Goal: Find specific page/section: Find specific page/section

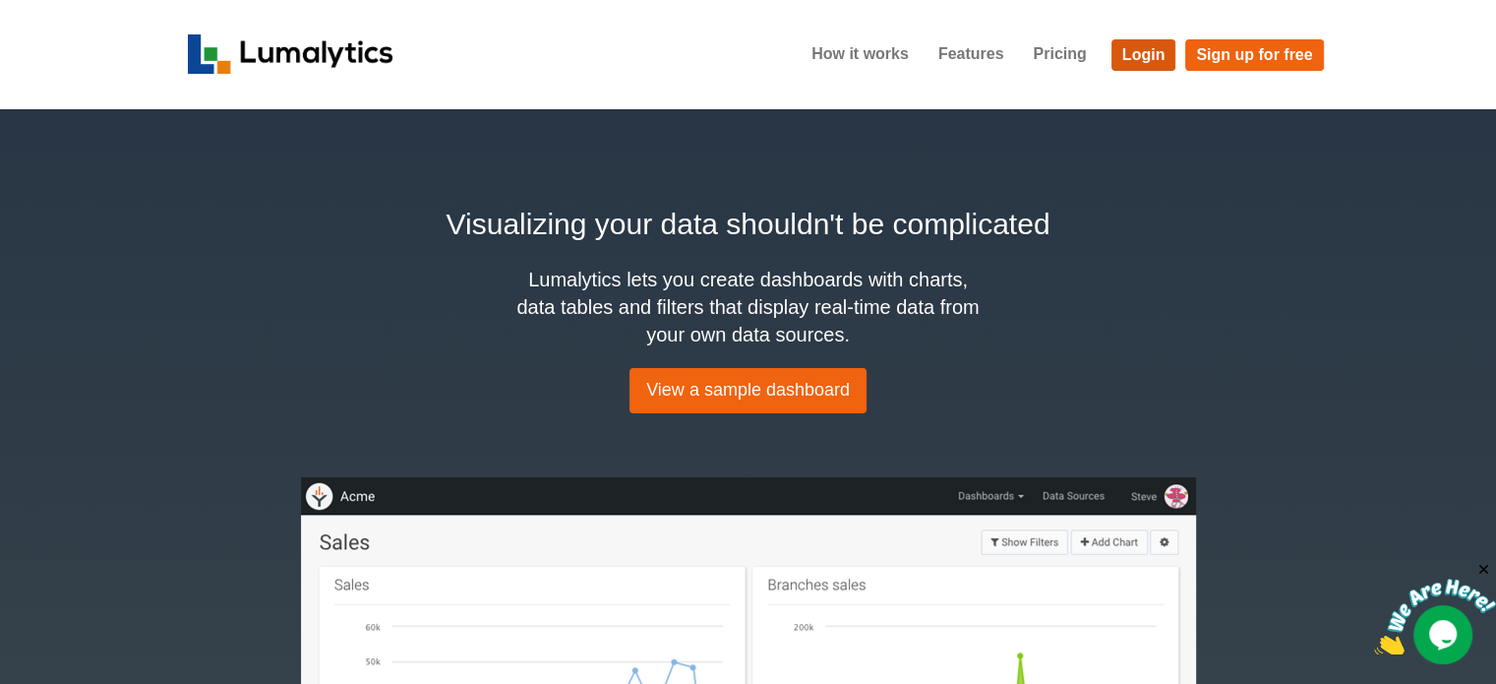
click at [1146, 47] on link "Login" at bounding box center [1143, 54] width 65 height 31
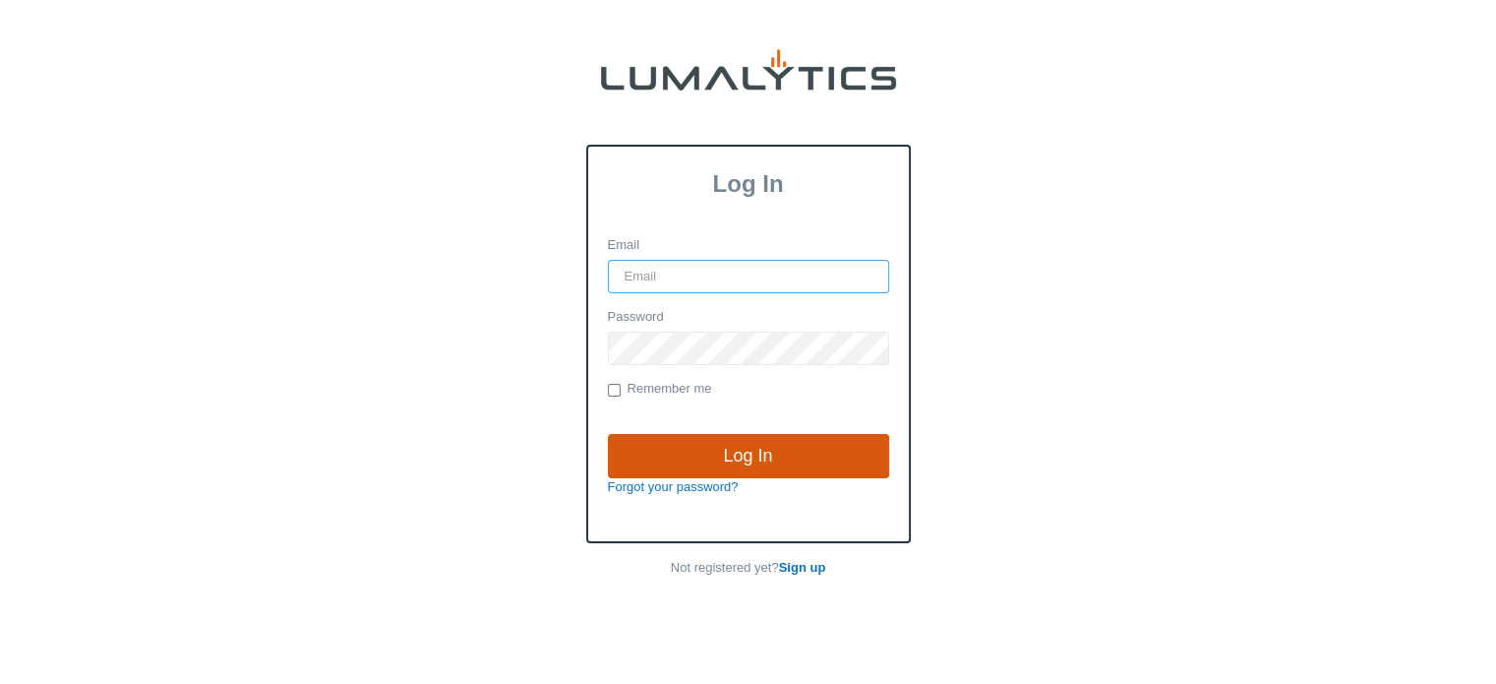
type input "[EMAIL_ADDRESS][DOMAIN_NAME]"
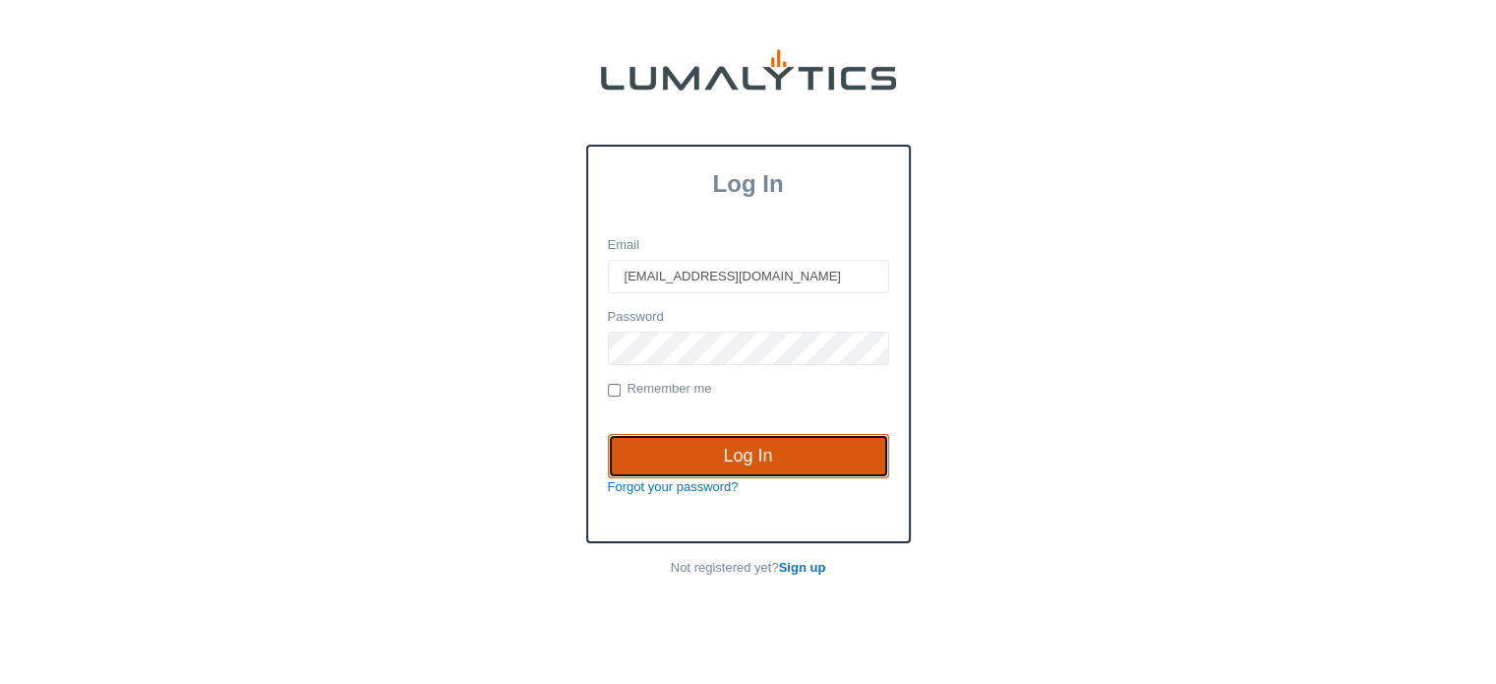
click at [739, 453] on input "Log In" at bounding box center [748, 456] width 281 height 45
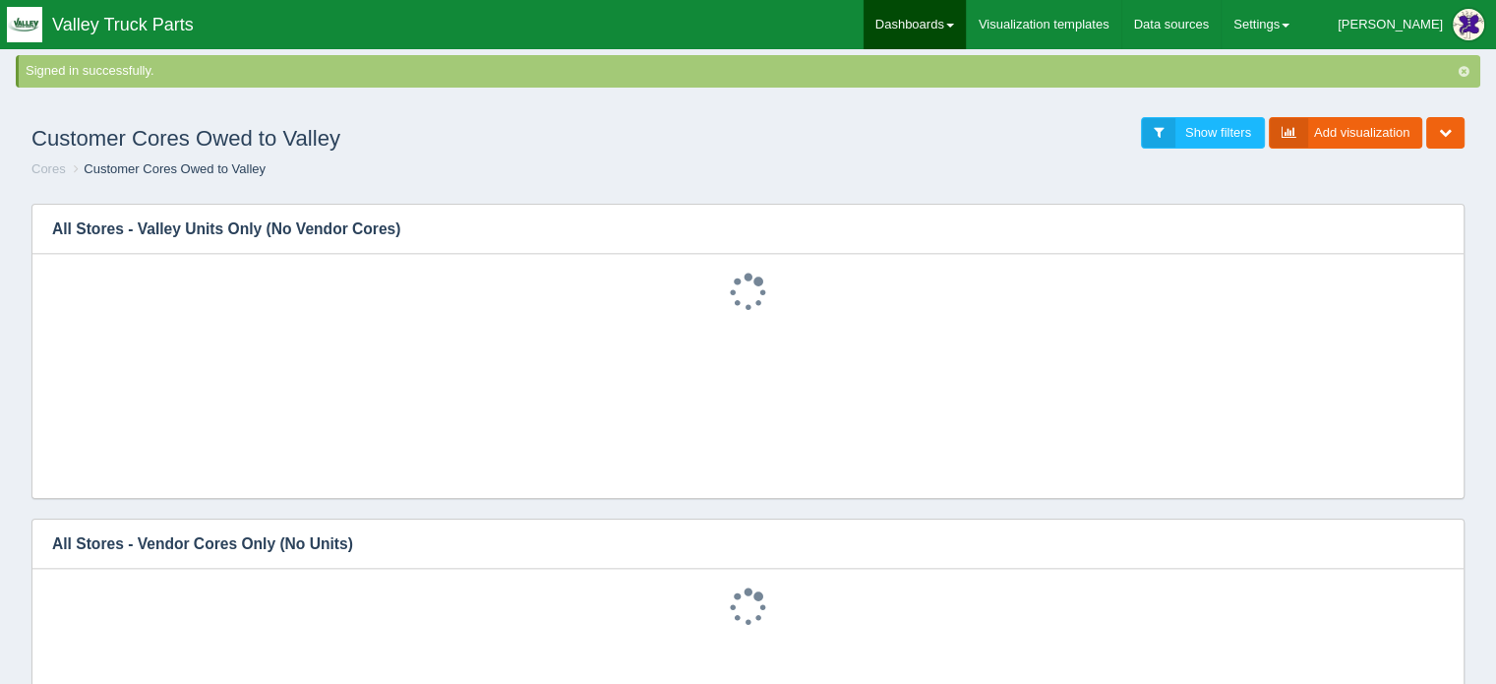
click at [966, 22] on link "Dashboards" at bounding box center [914, 24] width 102 height 49
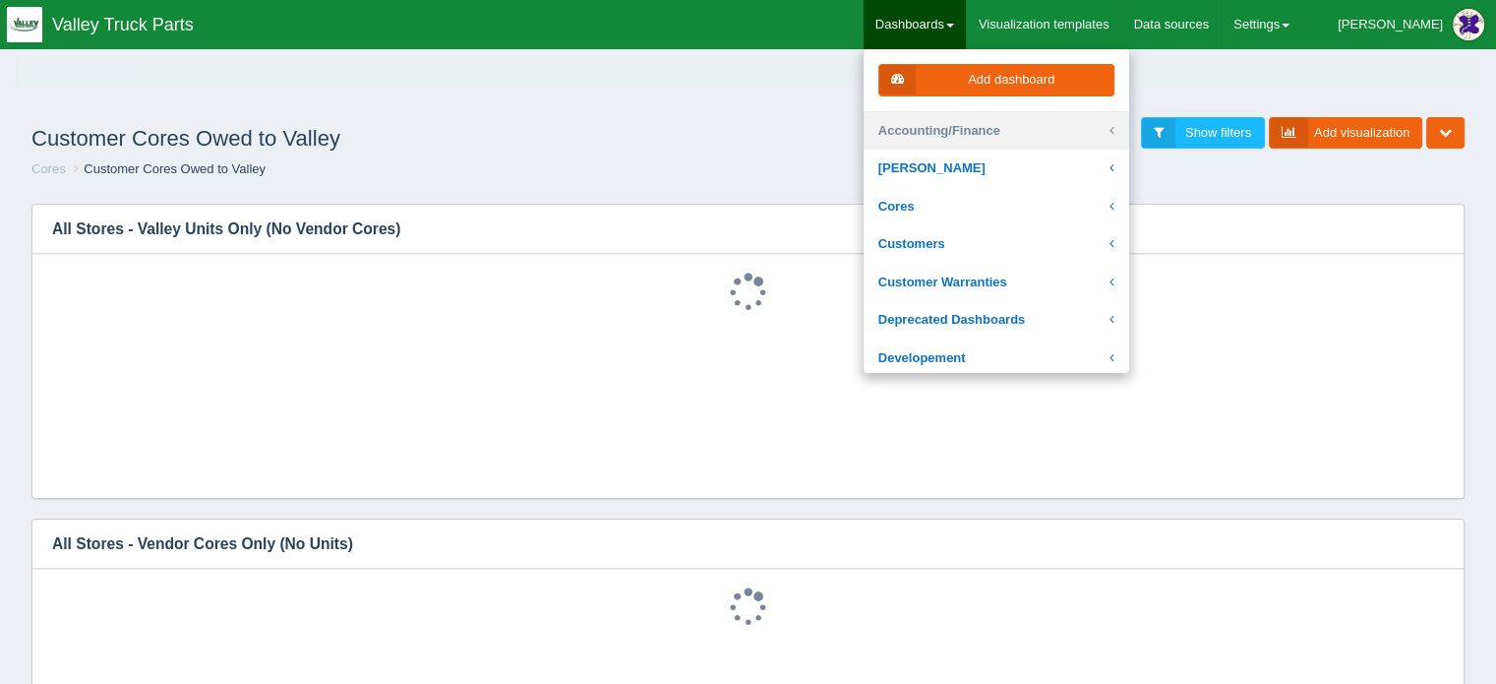
click at [1003, 133] on link "Accounting/Finance" at bounding box center [996, 131] width 266 height 38
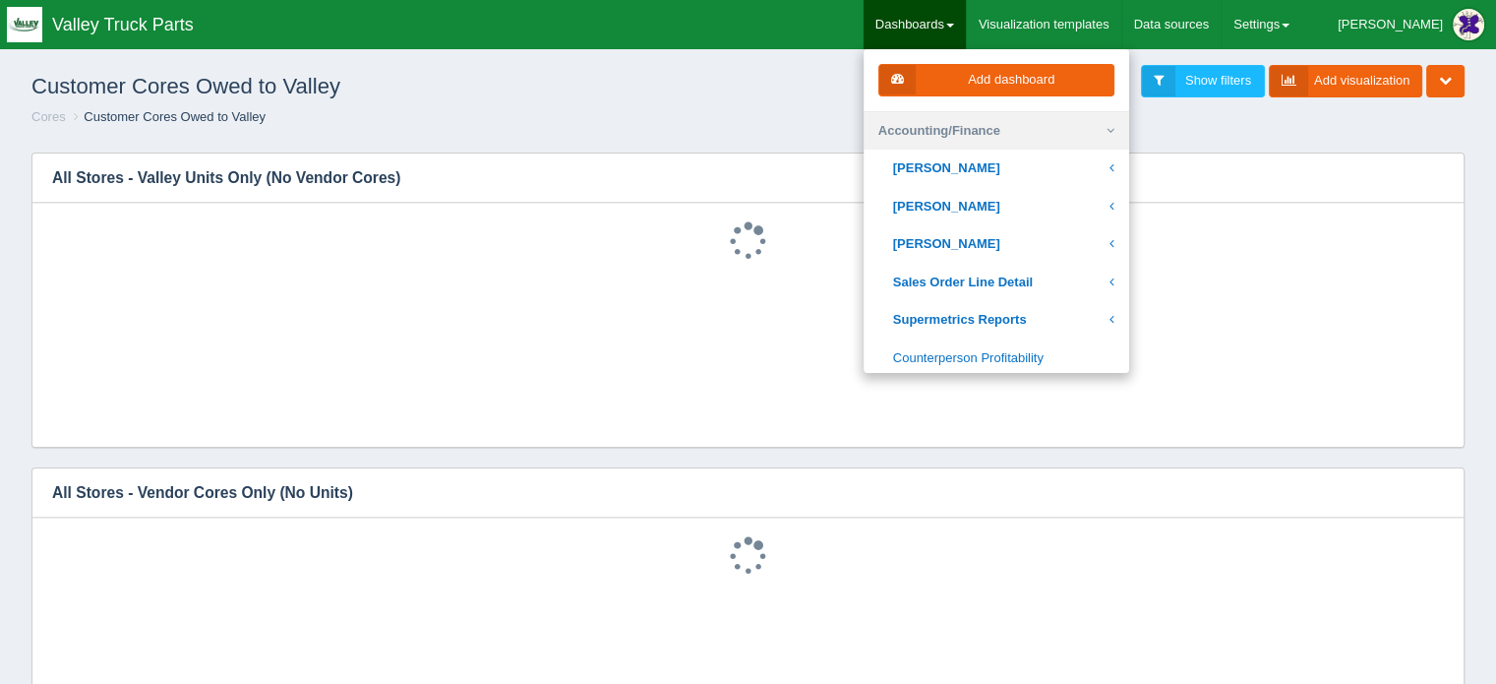
click at [1129, 125] on link "Accounting/Finance" at bounding box center [996, 131] width 266 height 38
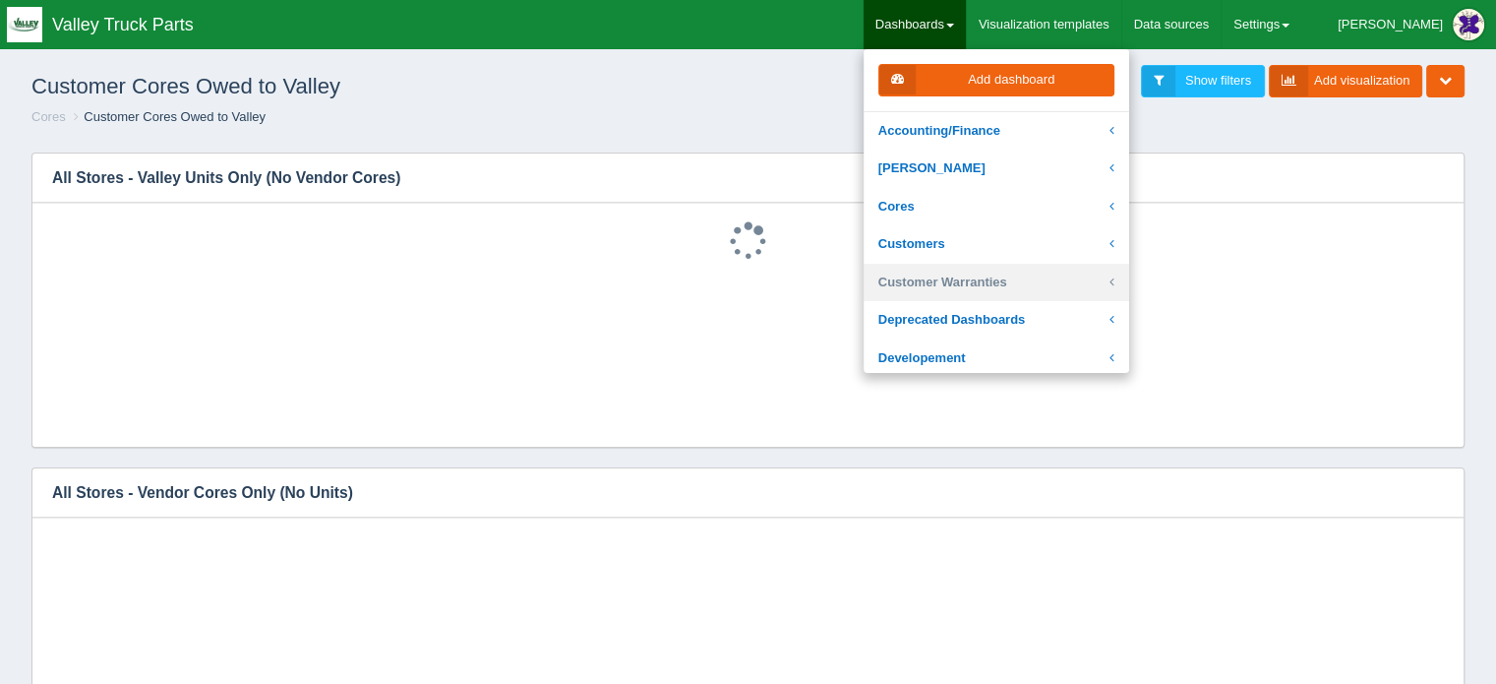
click at [989, 274] on link "Customer Warranties" at bounding box center [996, 283] width 266 height 38
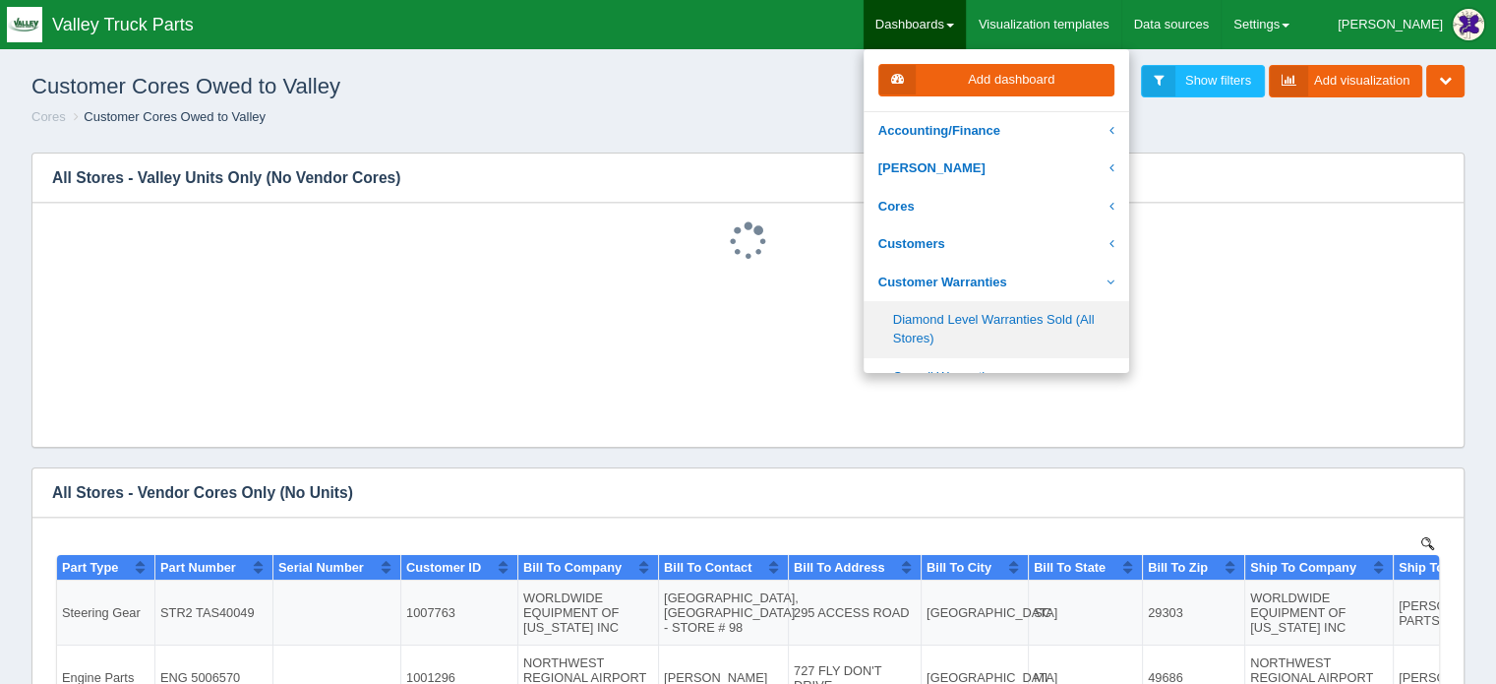
click at [981, 327] on link "Diamond Level Warranties Sold (All Stores)" at bounding box center [996, 329] width 266 height 56
